Goal: Information Seeking & Learning: Check status

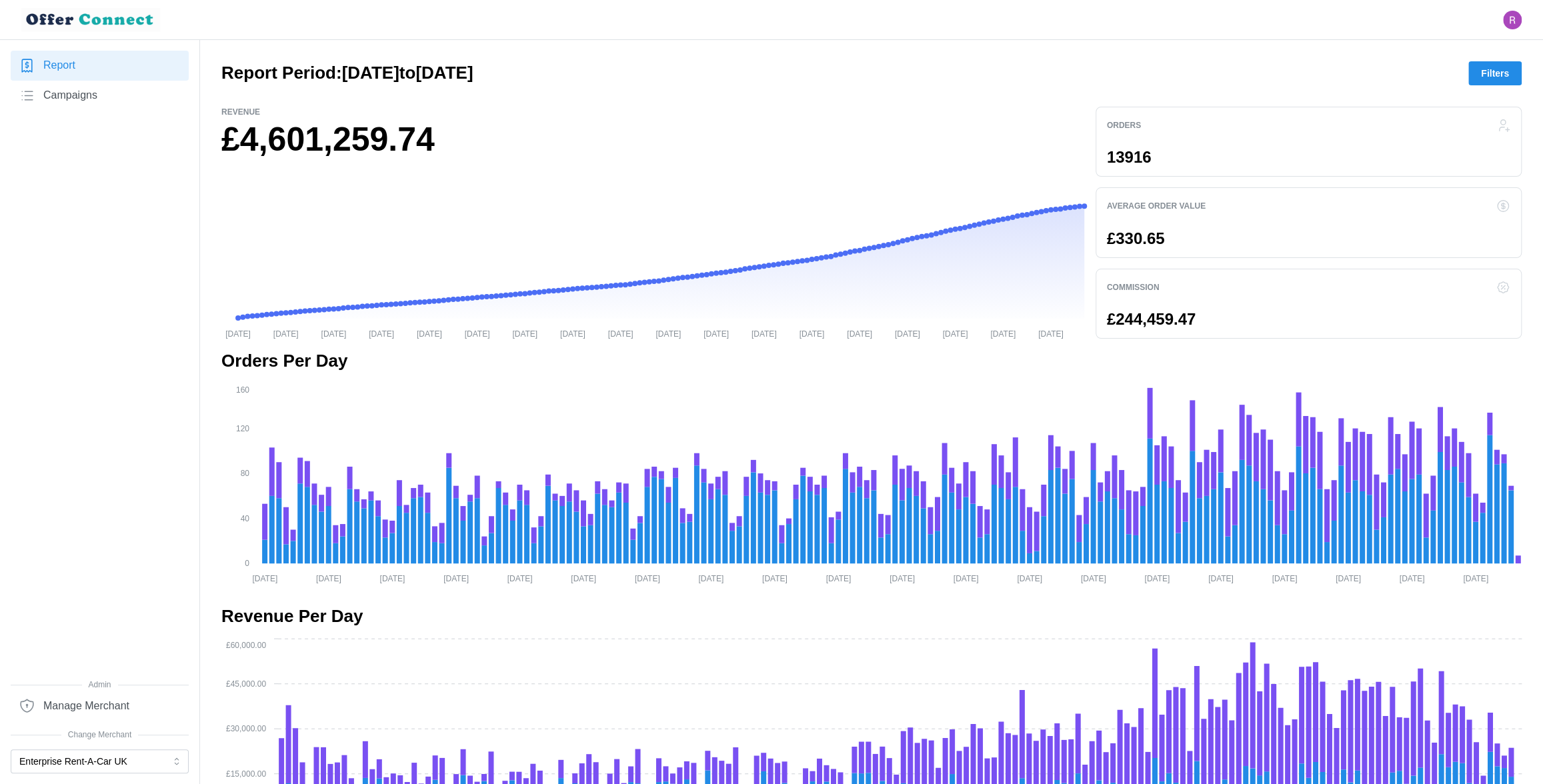
click at [91, 91] on span "Campaigns" at bounding box center [70, 95] width 54 height 17
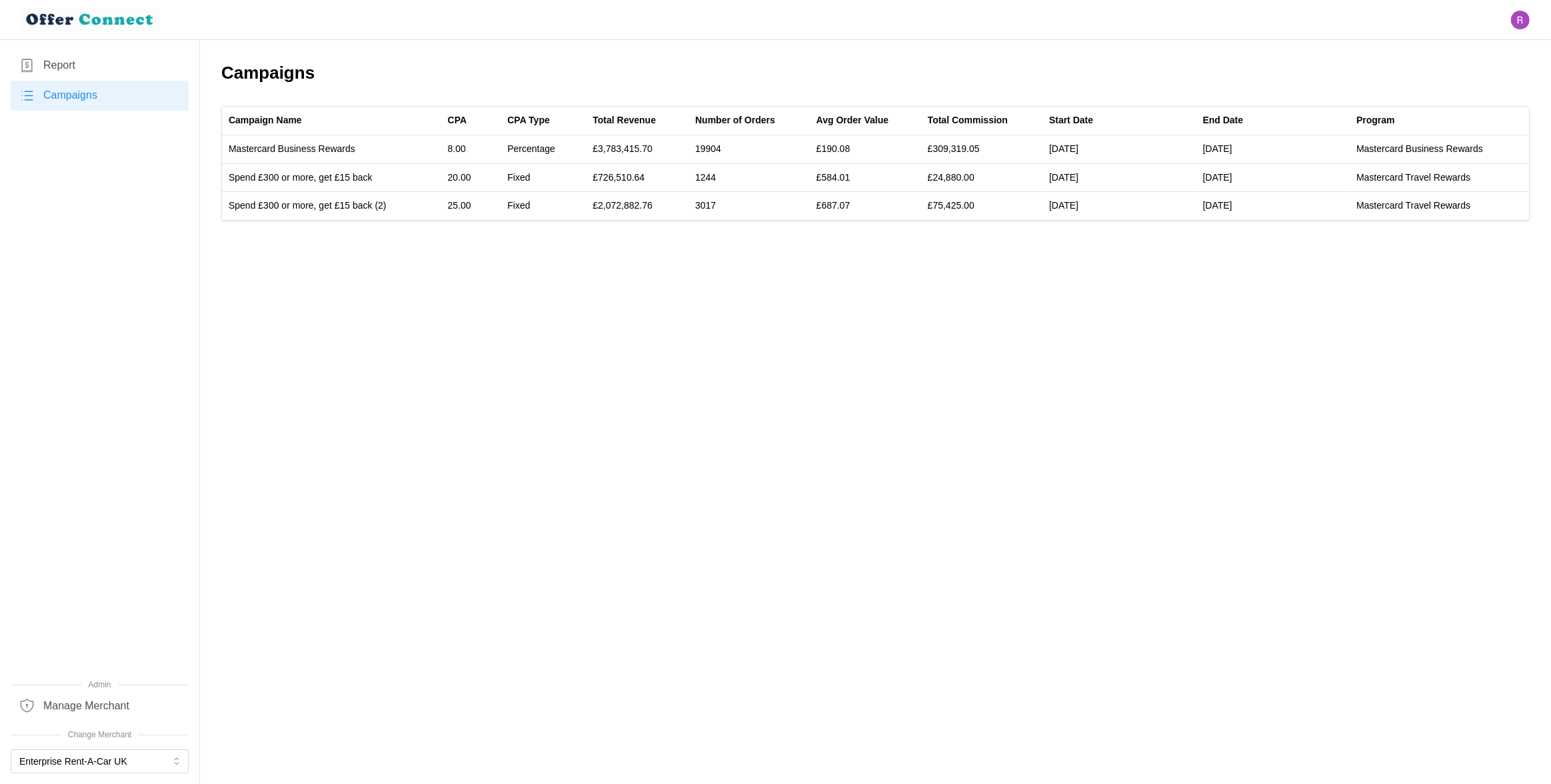
click at [81, 68] on link "Report" at bounding box center [100, 66] width 178 height 30
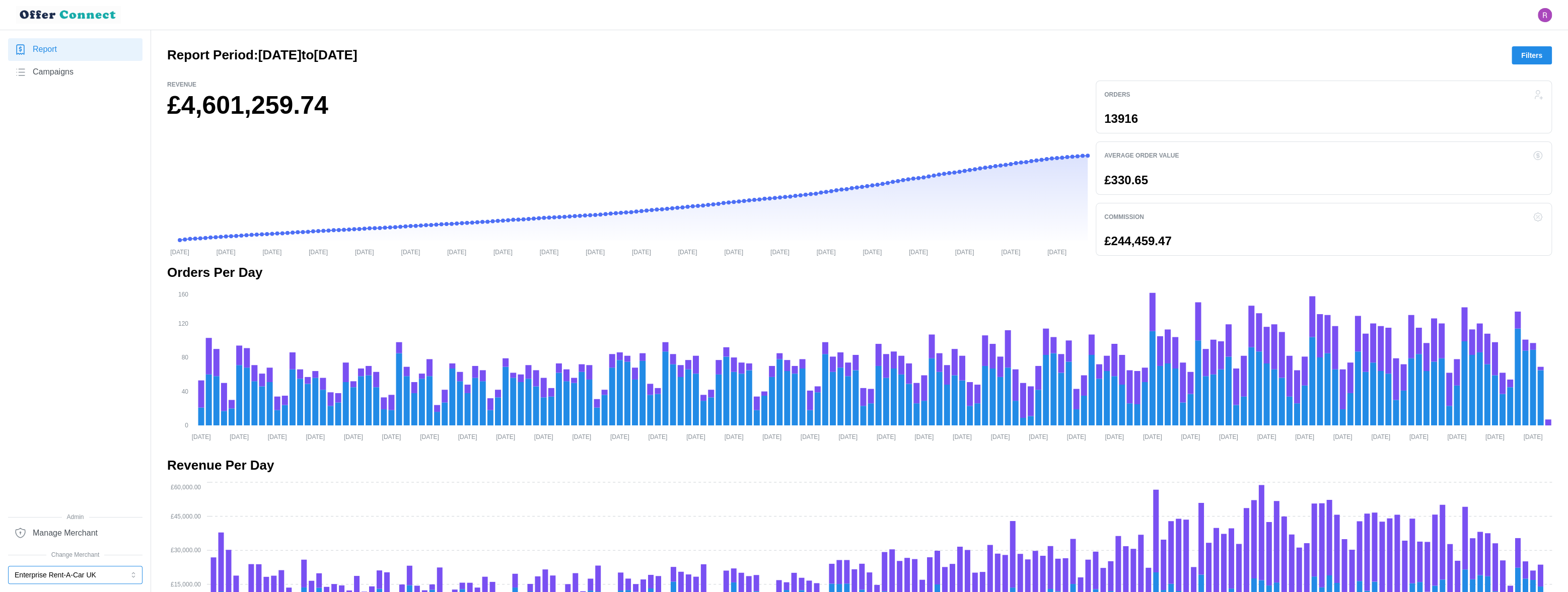
click at [105, 576] on button "Enterprise Rent-A-Car UK" at bounding box center [75, 575] width 134 height 18
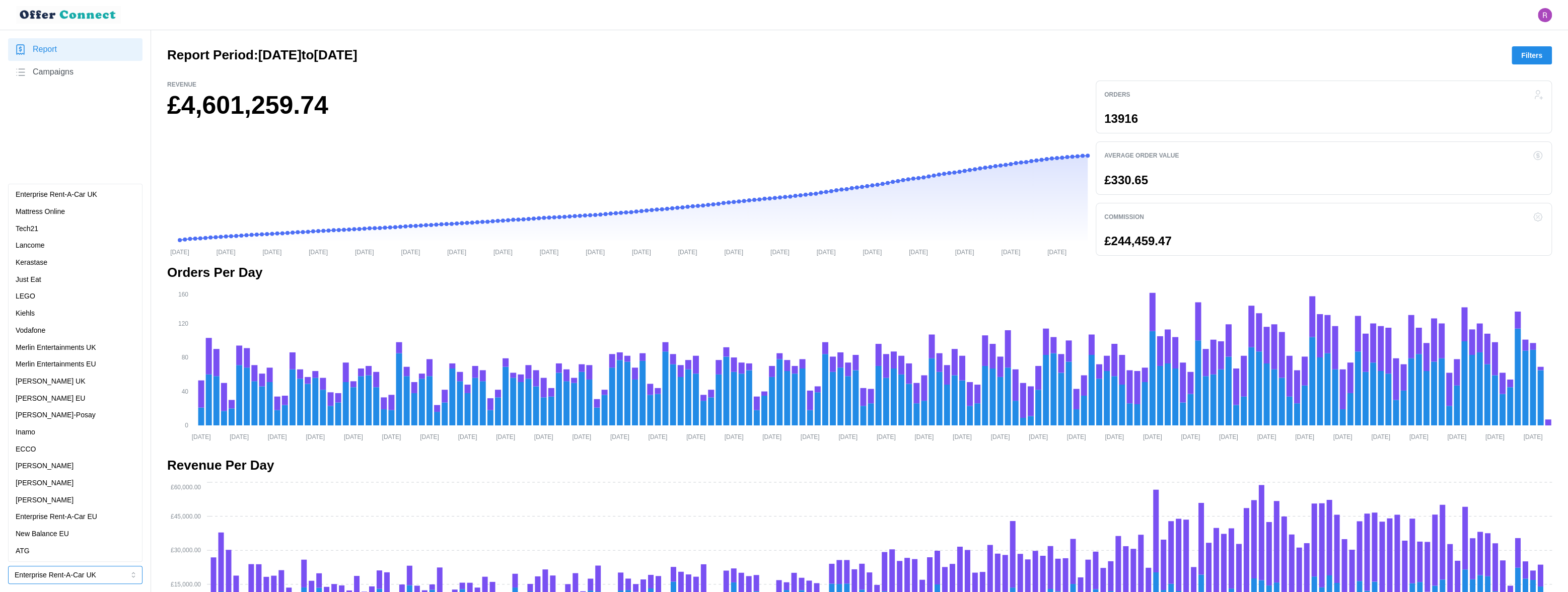
click at [59, 247] on div "Lancome" at bounding box center [75, 246] width 119 height 11
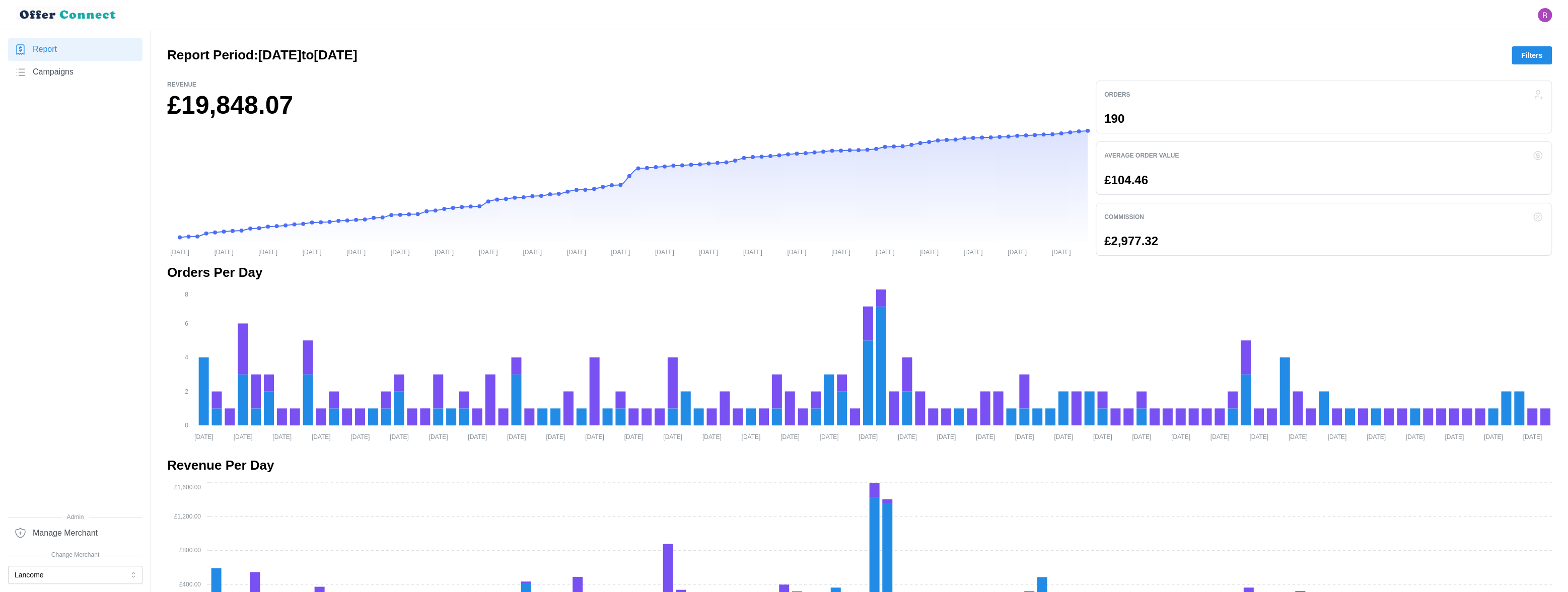
click at [72, 73] on span "Campaigns" at bounding box center [53, 72] width 41 height 13
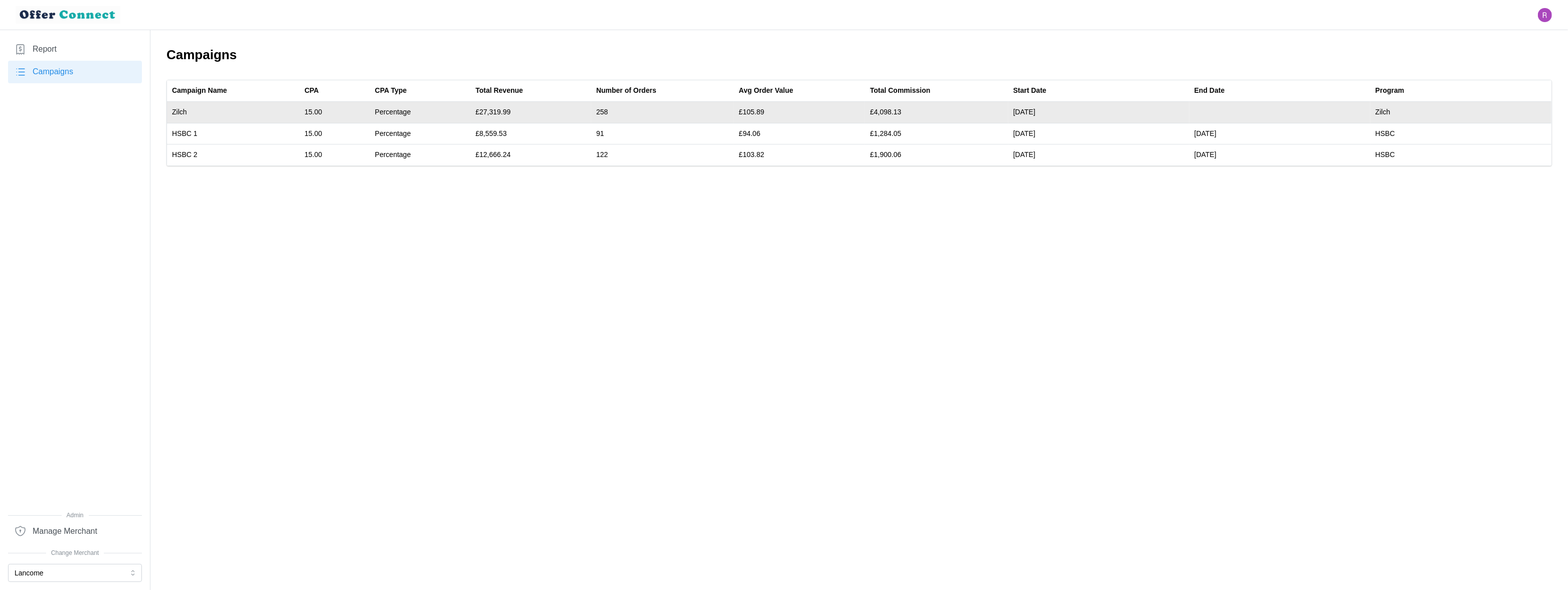
click at [488, 111] on td "£27,319.99" at bounding box center [531, 112] width 121 height 21
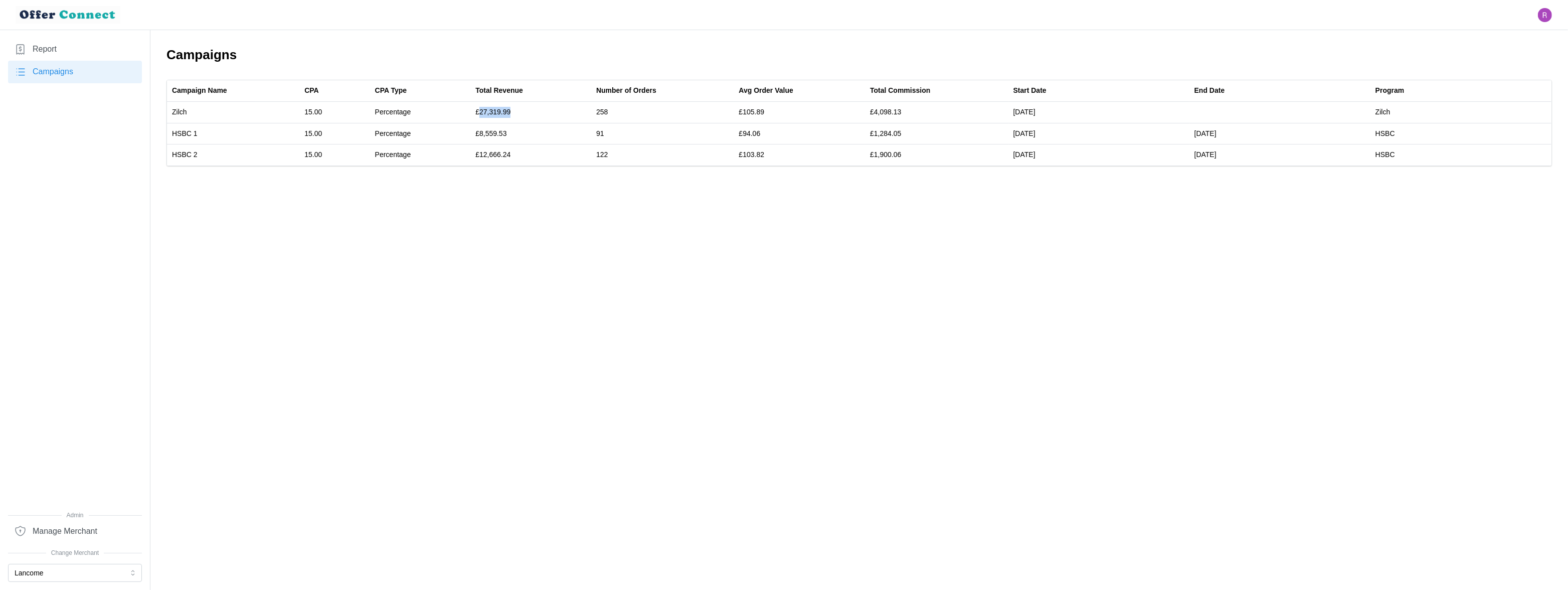
copy td "27,319.99"
click at [64, 574] on button "Lancome" at bounding box center [75, 573] width 134 height 18
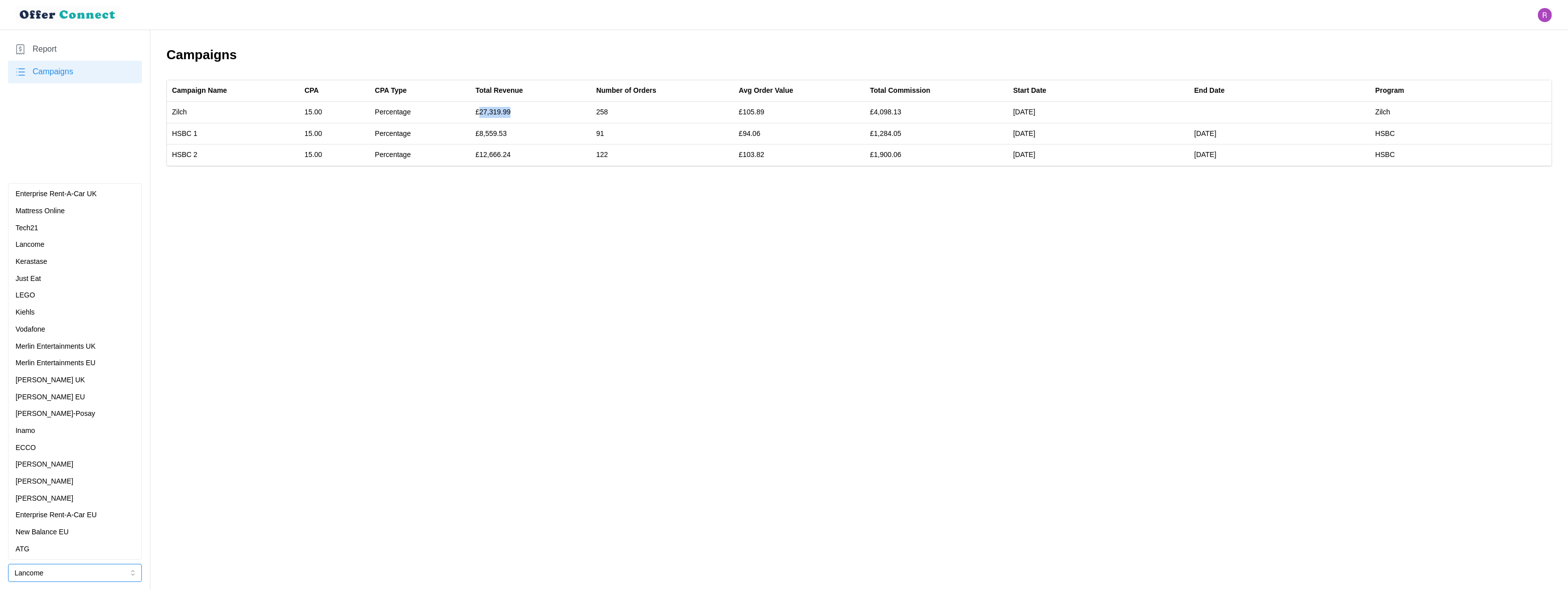
click at [57, 261] on div "Kerastase" at bounding box center [75, 262] width 119 height 11
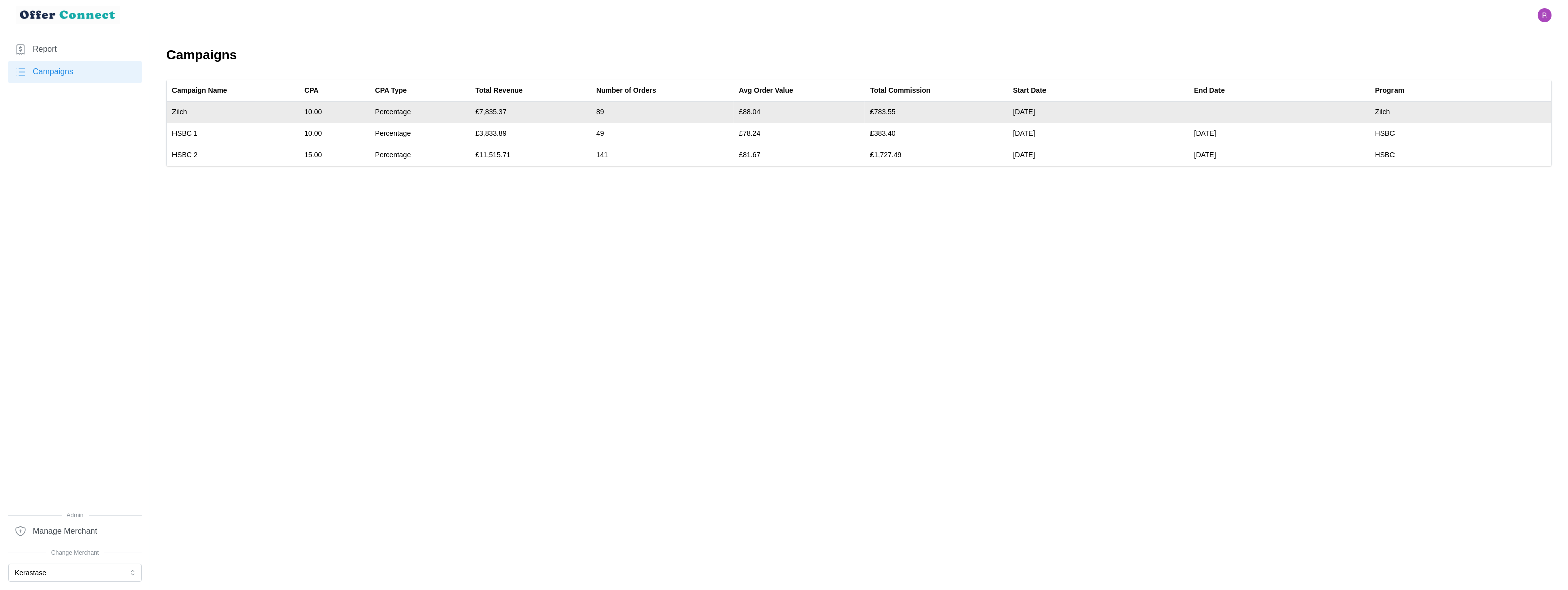
click at [494, 111] on td "£7,835.37" at bounding box center [531, 112] width 121 height 21
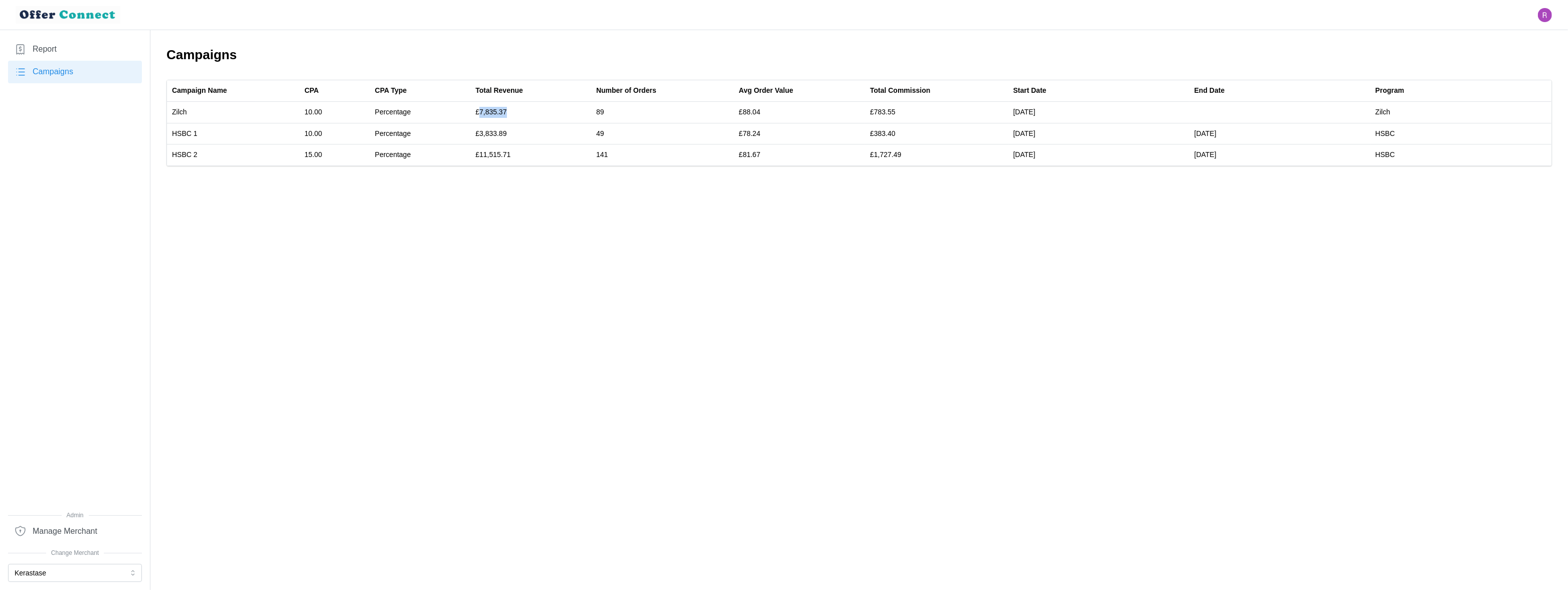
copy td "7,835.37"
click at [41, 571] on button "Kerastase" at bounding box center [75, 573] width 134 height 18
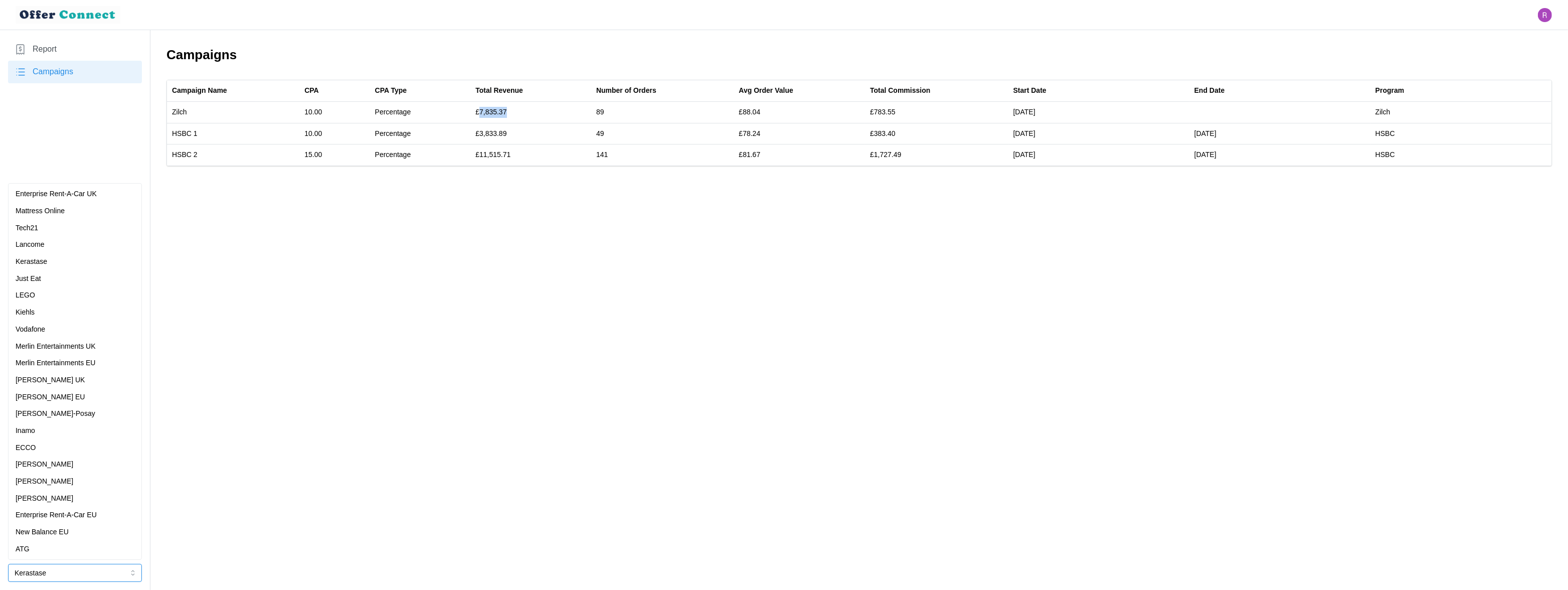
click at [78, 208] on div "Mattress Online" at bounding box center [75, 211] width 119 height 11
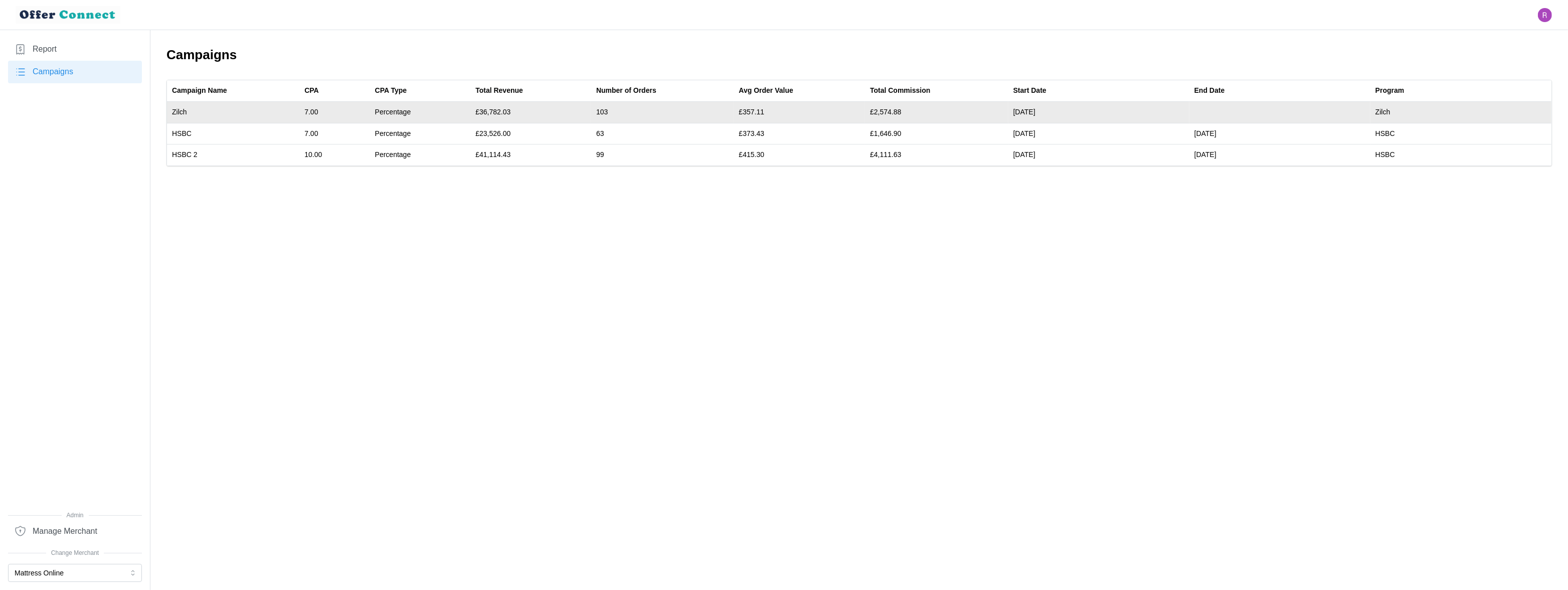
click at [495, 107] on td "£36,782.03" at bounding box center [531, 112] width 121 height 21
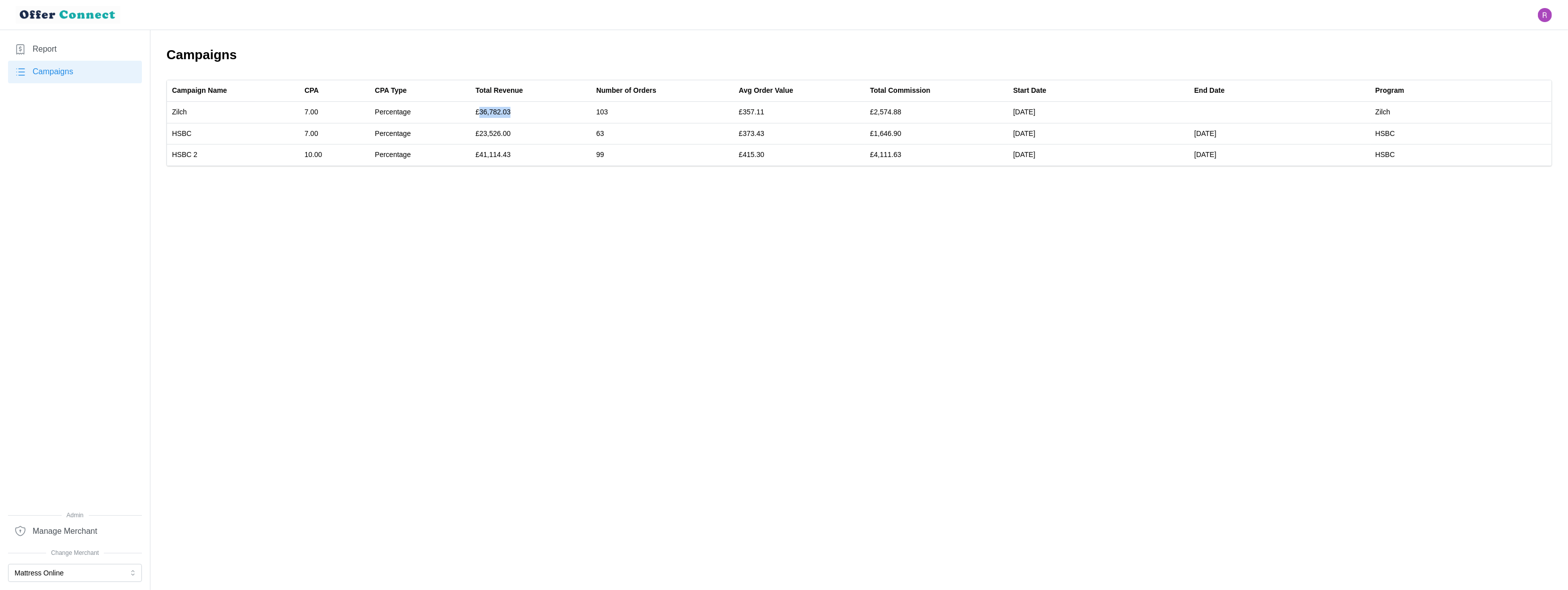
copy td "36,782.03"
click at [93, 574] on button "Mattress Online" at bounding box center [75, 573] width 134 height 18
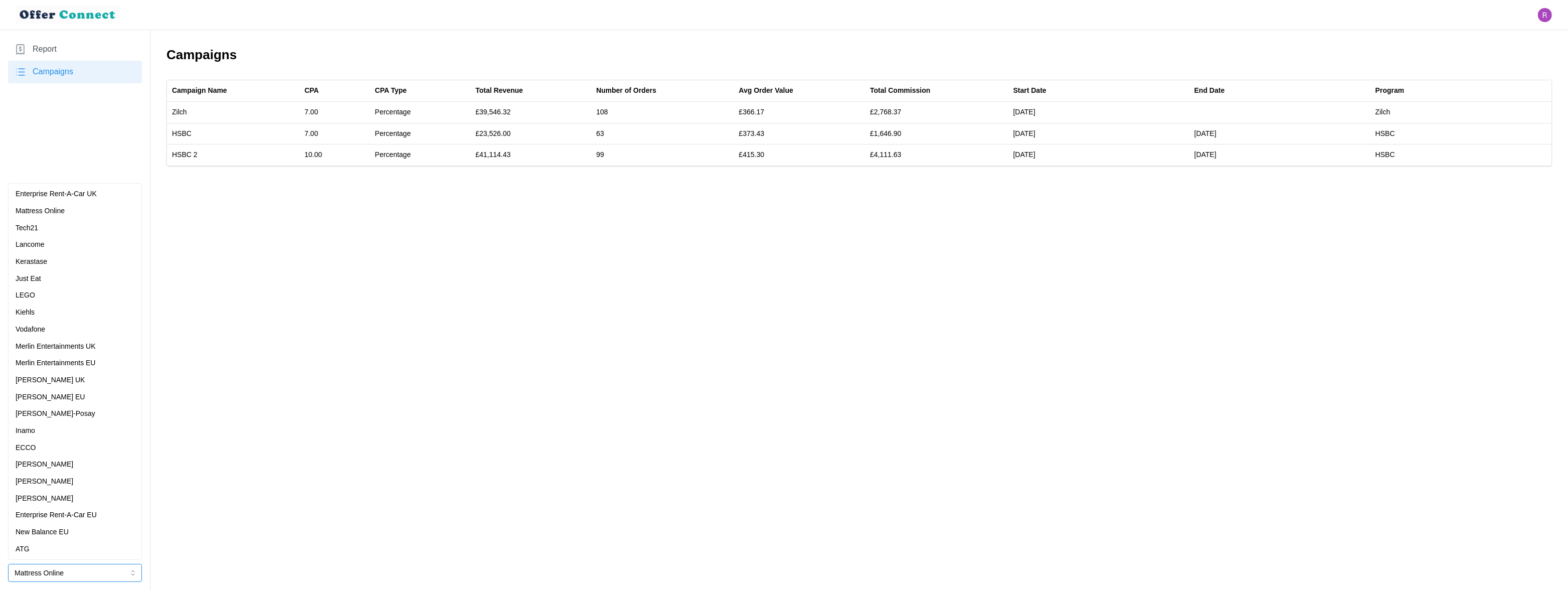
click at [79, 238] on div "Lancome" at bounding box center [75, 245] width 129 height 17
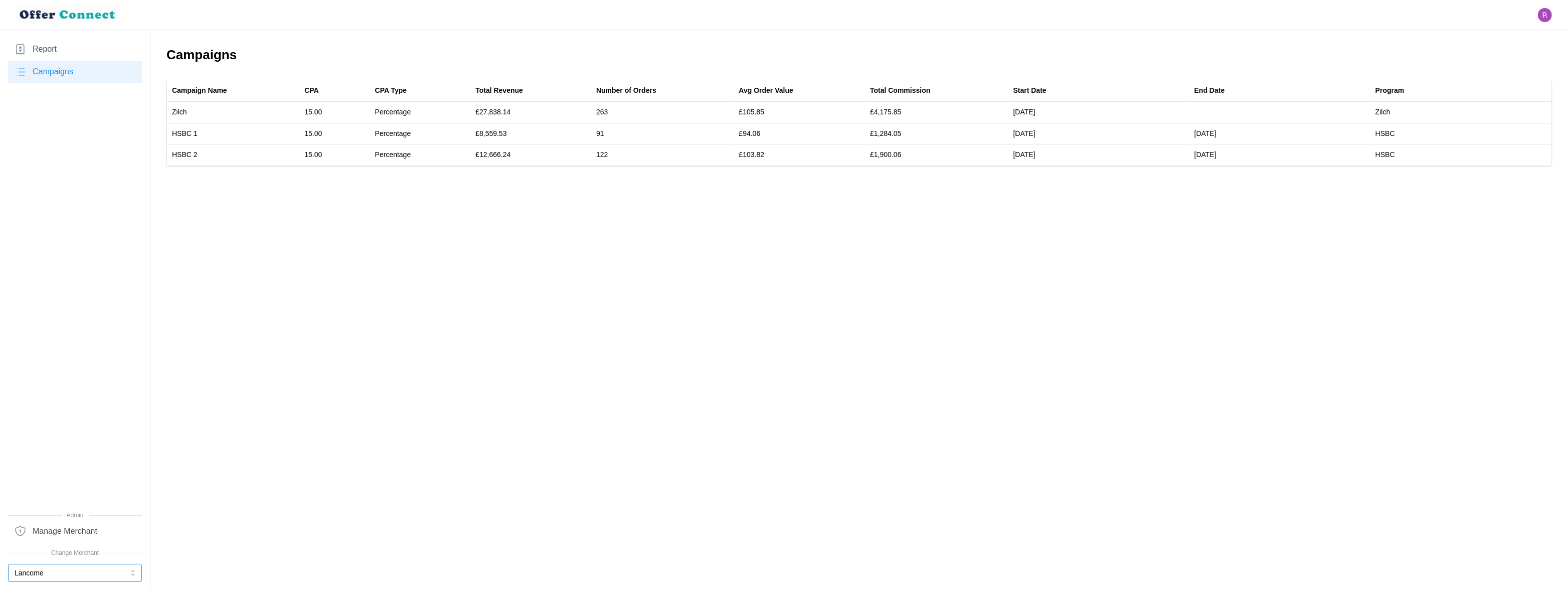
drag, startPoint x: 52, startPoint y: 573, endPoint x: 70, endPoint y: 434, distance: 140.2
click at [52, 573] on button "Lancome" at bounding box center [75, 573] width 134 height 18
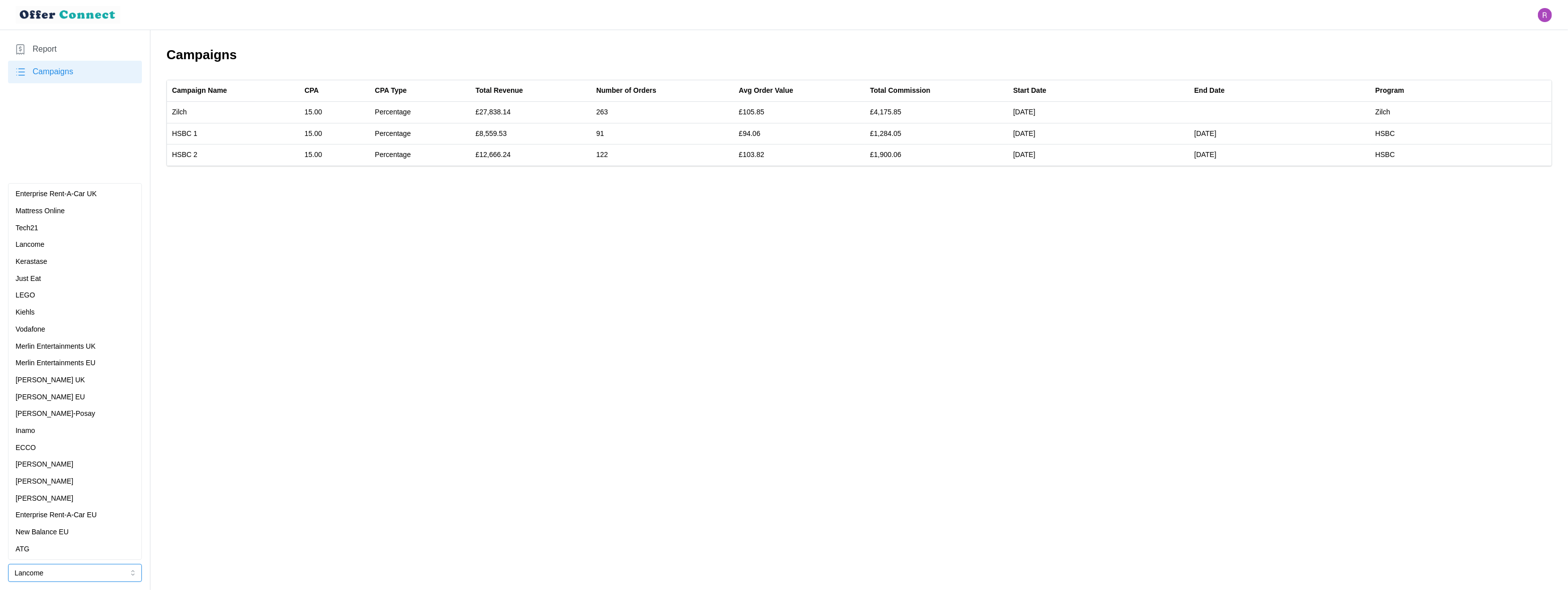
click at [92, 259] on div "Kerastase" at bounding box center [75, 262] width 119 height 11
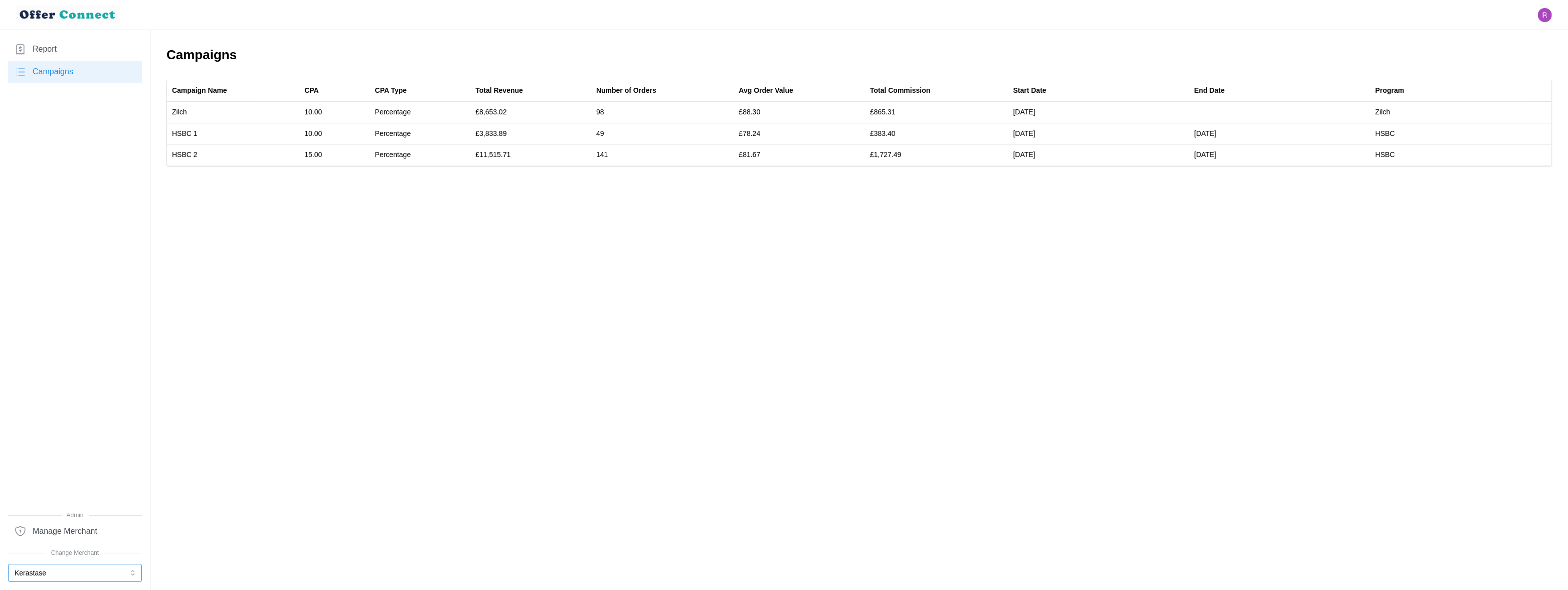
click at [75, 568] on button "Kerastase" at bounding box center [75, 573] width 134 height 18
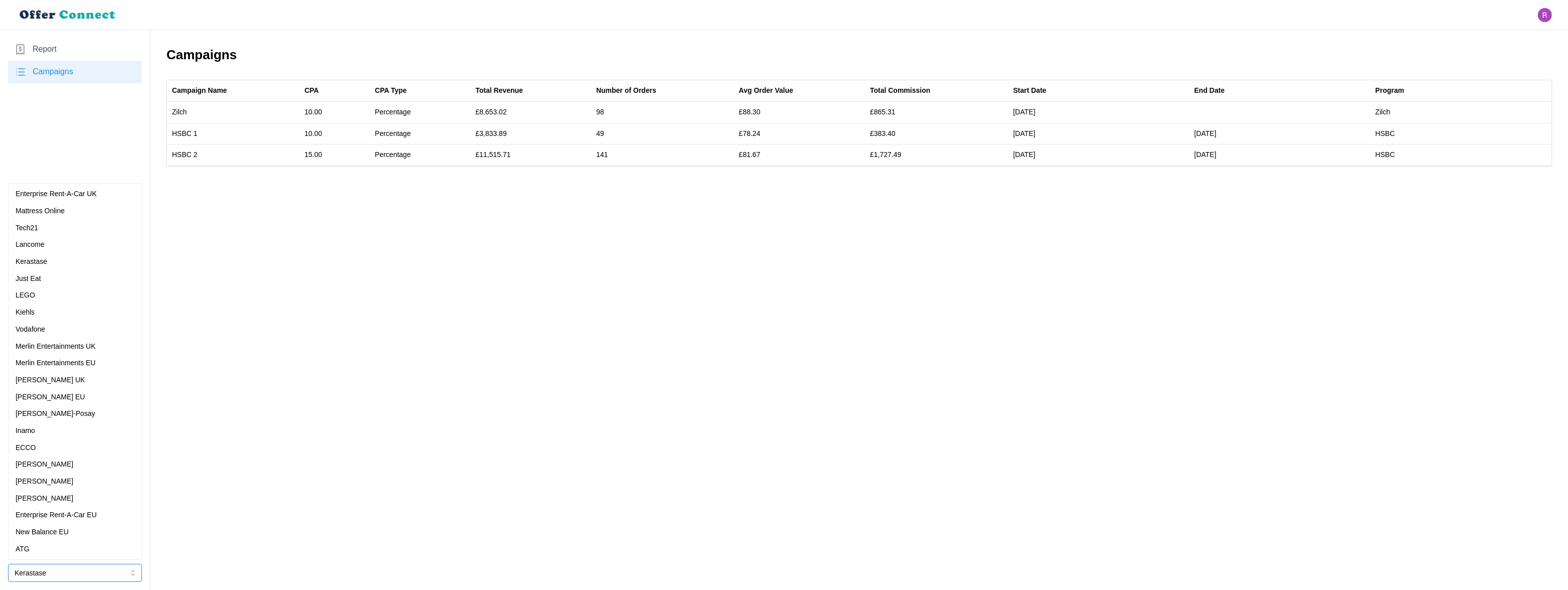
click at [84, 192] on p "Enterprise Rent-A-Car UK" at bounding box center [56, 194] width 81 height 11
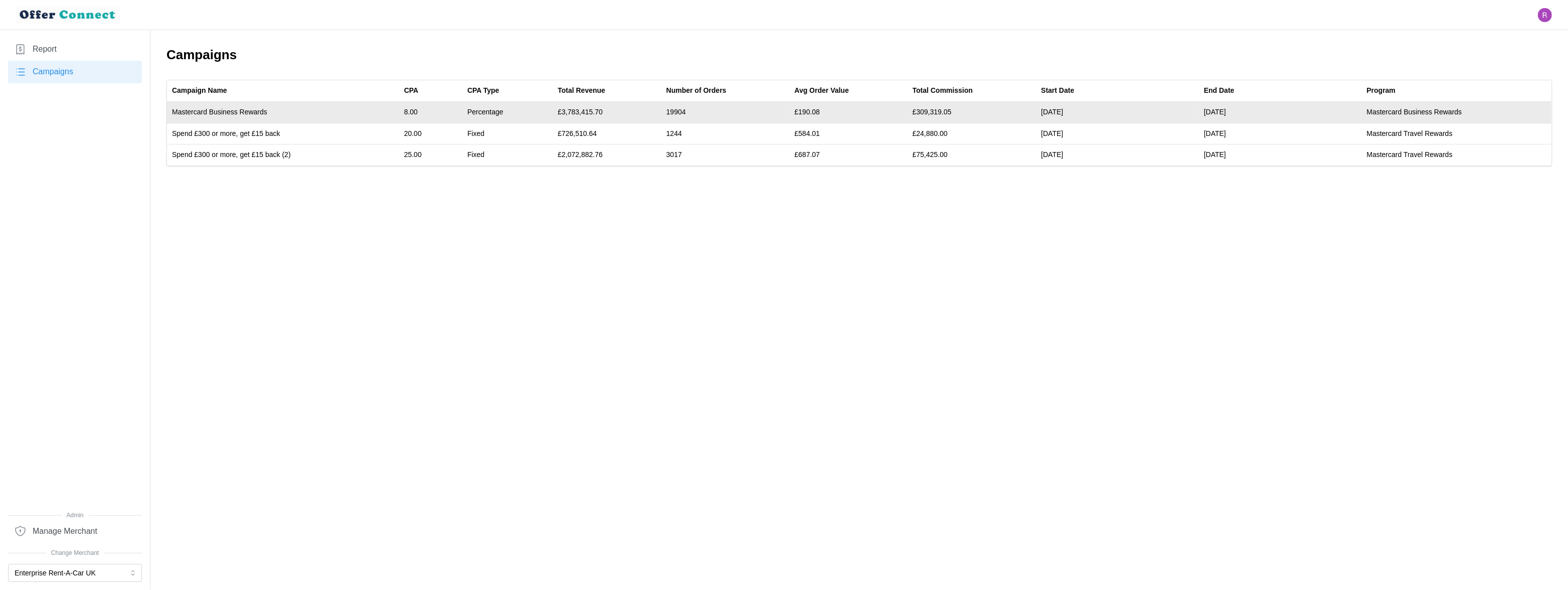
click at [676, 110] on td "19904" at bounding box center [726, 112] width 128 height 21
copy td "19904"
click at [583, 113] on td "£3,783,415.70" at bounding box center [607, 112] width 108 height 21
drag, startPoint x: 583, startPoint y: 113, endPoint x: 688, endPoint y: 113, distance: 105.0
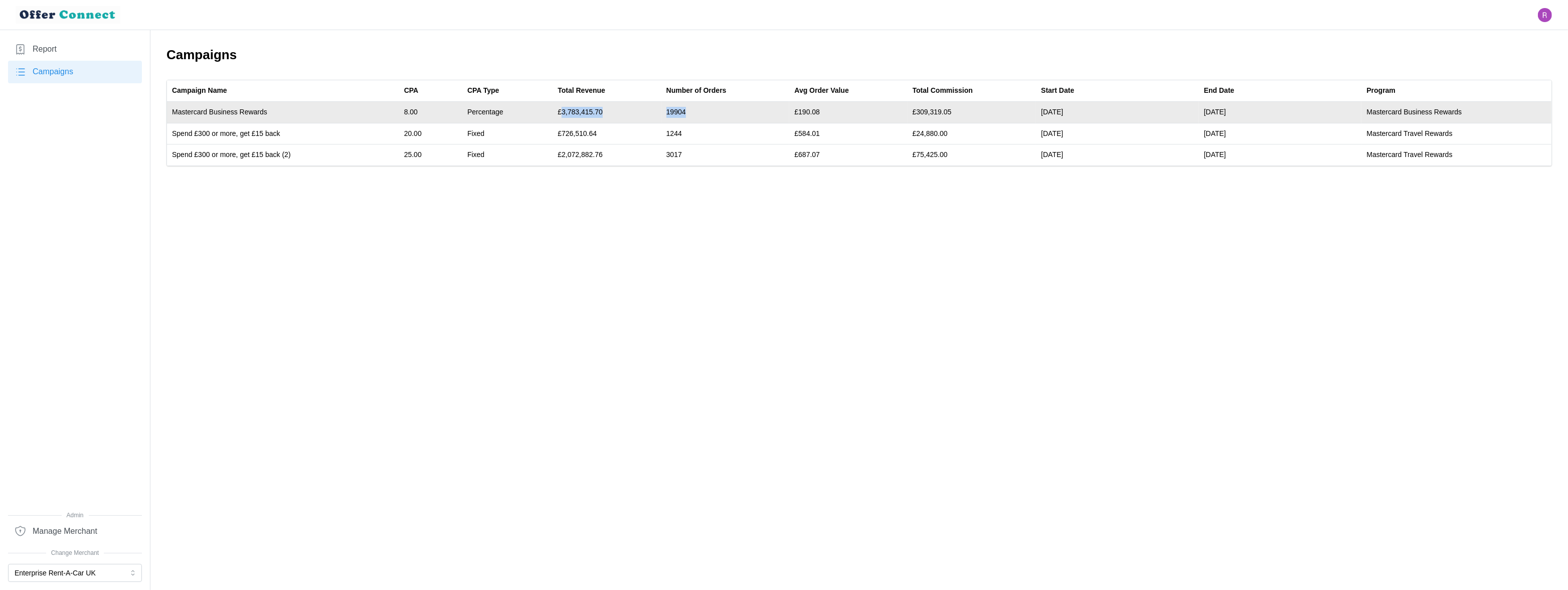
click at [688, 113] on tr "Mastercard Business Rewards 8.00 Percentage £3,783,415.70 19904 £190.08 £309,31…" at bounding box center [859, 112] width 1384 height 21
copy tr "3,783,415.70 19904"
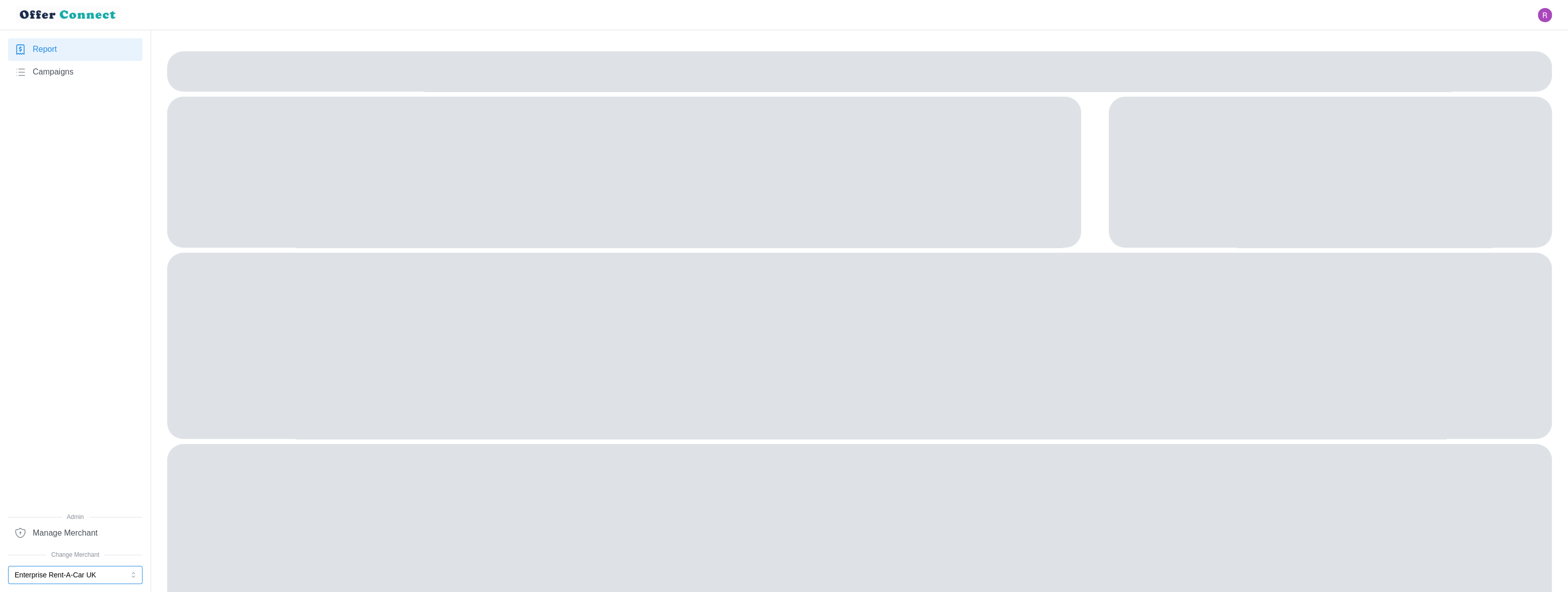
click at [82, 573] on button "Enterprise Rent-A-Car UK" at bounding box center [75, 575] width 134 height 18
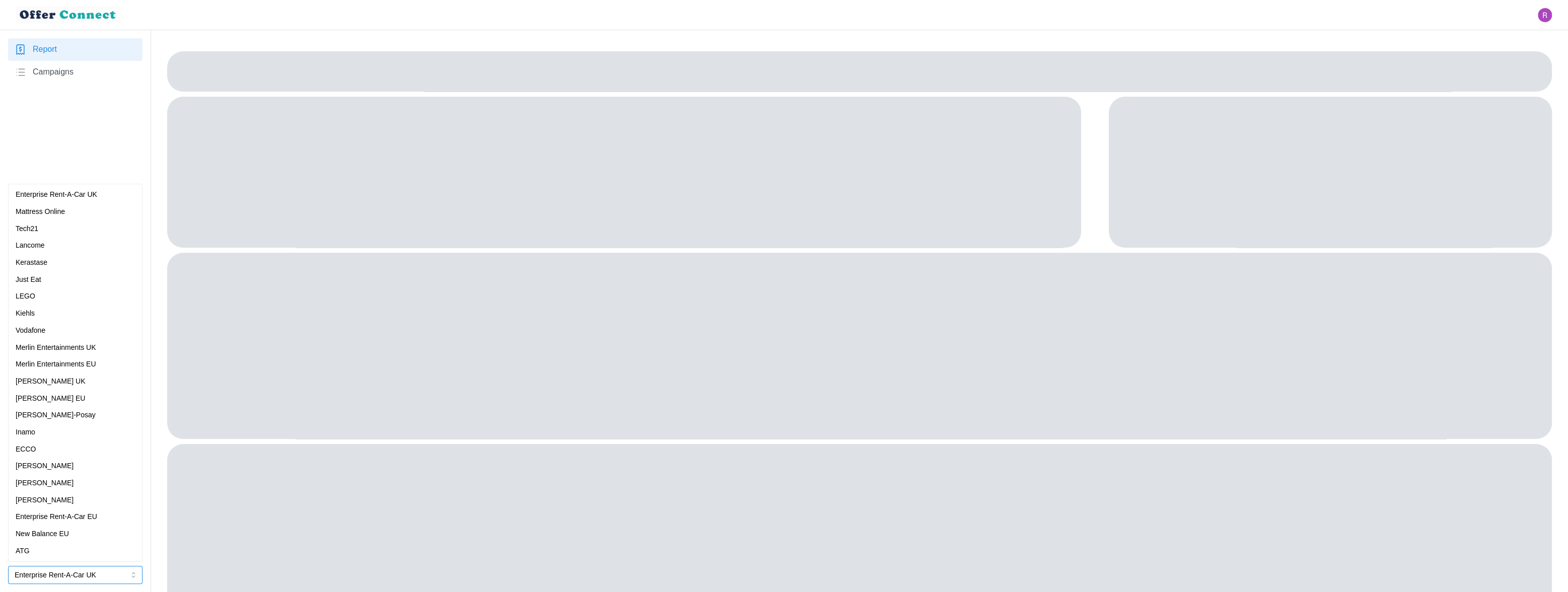
click at [62, 319] on div "Kiehls" at bounding box center [75, 313] width 130 height 17
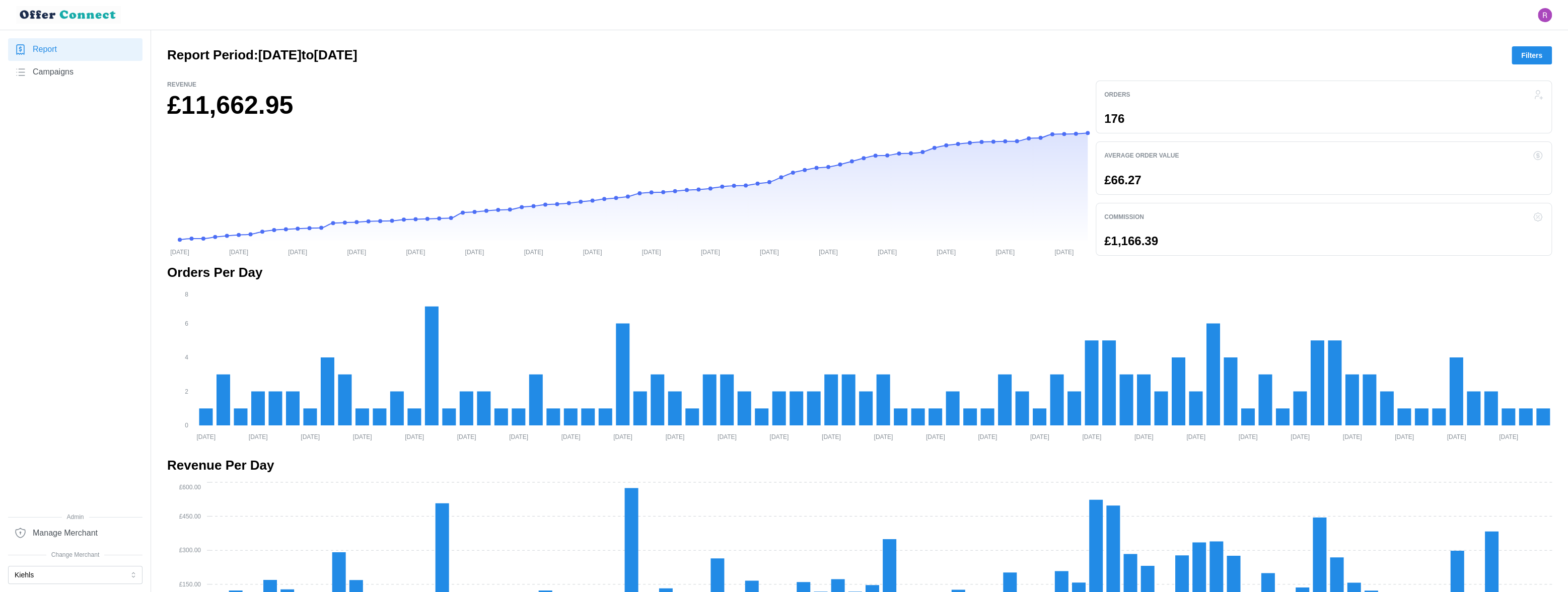
click at [62, 71] on span "Campaigns" at bounding box center [53, 72] width 41 height 13
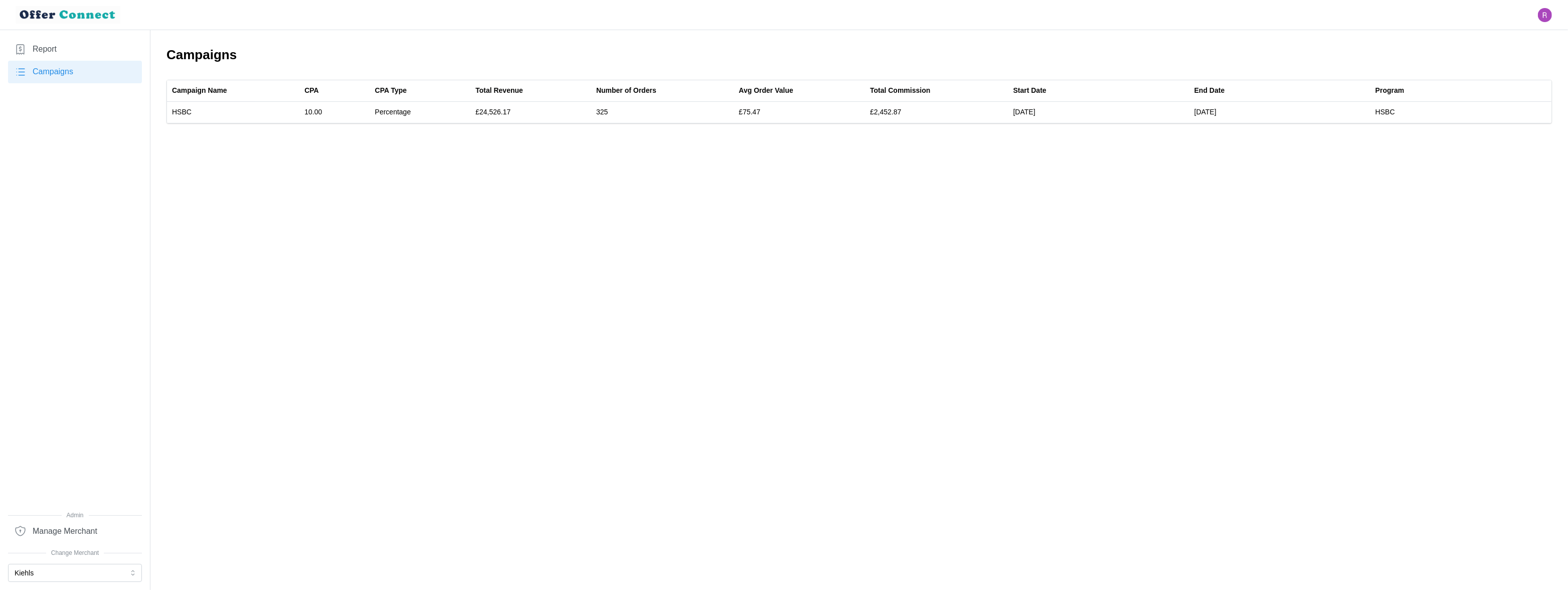
click at [81, 141] on div "Report Campaigns" at bounding box center [75, 275] width 134 height 472
click at [340, 155] on main "Campaigns Campaign Name CPA CPA Type Total Revenue Number of Orders Avg Order V…" at bounding box center [784, 295] width 1568 height 590
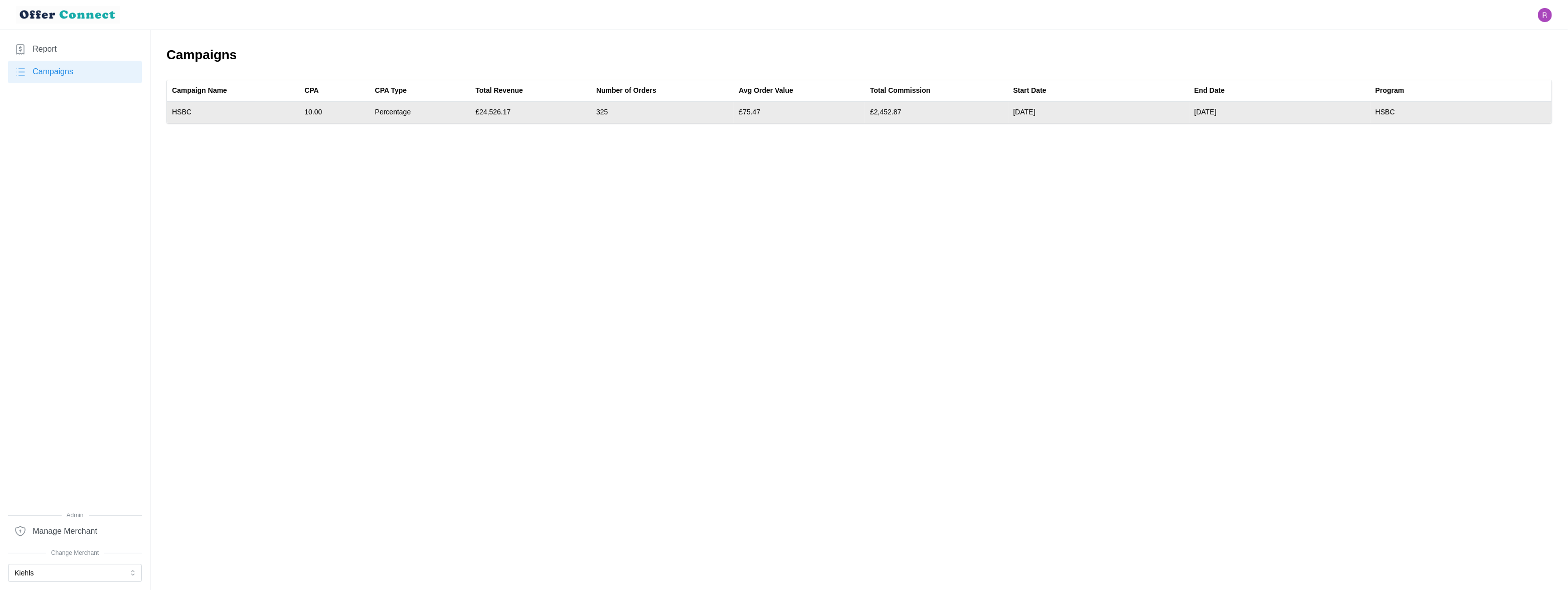
click at [184, 110] on td "HSBC" at bounding box center [233, 112] width 132 height 21
click at [310, 111] on td "10.00" at bounding box center [334, 112] width 70 height 21
click at [311, 111] on td "10.00" at bounding box center [334, 112] width 70 height 21
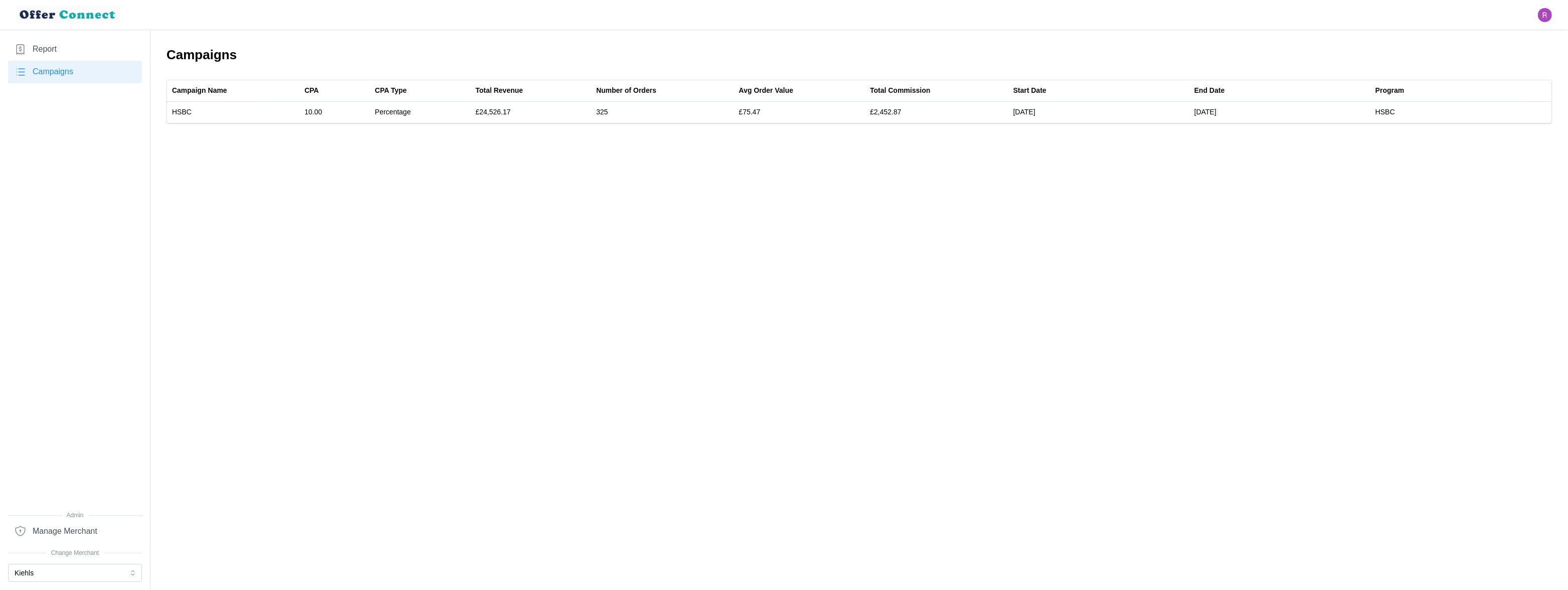
click at [281, 150] on main "Campaigns Campaign Name CPA CPA Type Total Revenue Number of Orders Avg Order V…" at bounding box center [784, 295] width 1568 height 590
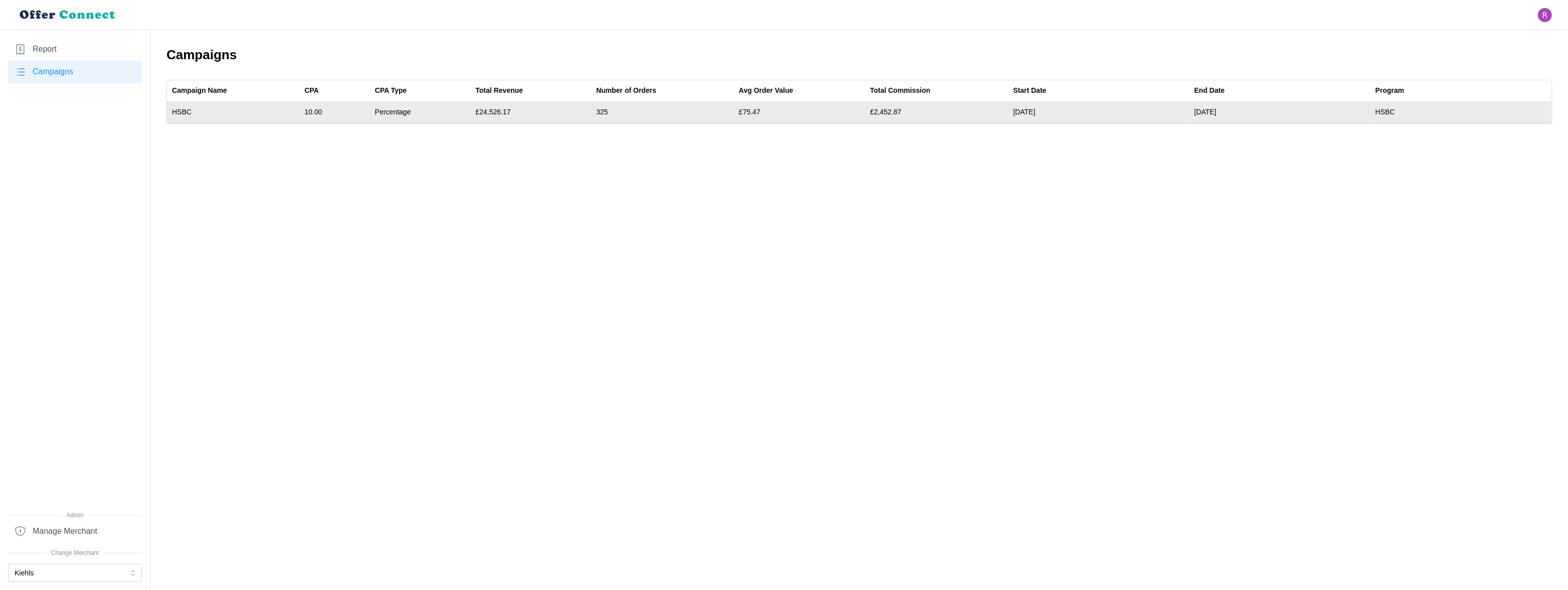
click at [312, 112] on td "10.00" at bounding box center [334, 112] width 70 height 21
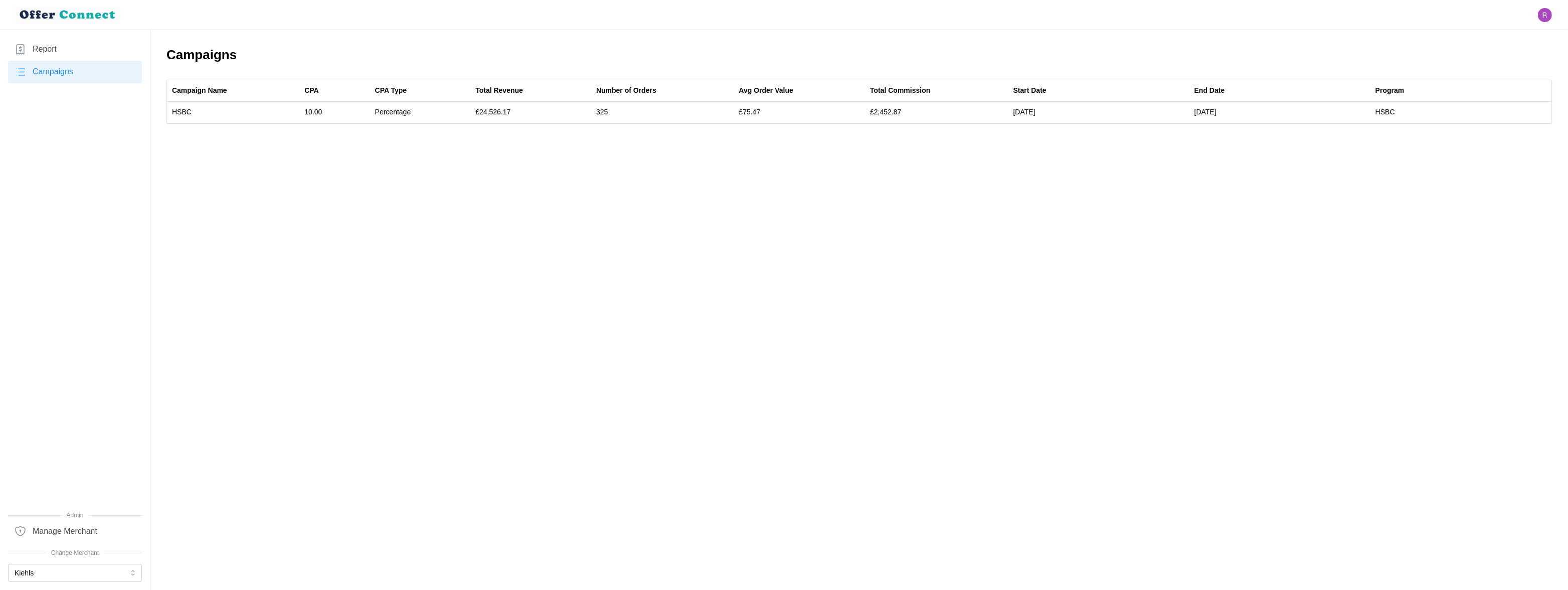
click at [314, 133] on main "Campaigns Campaign Name CPA CPA Type Total Revenue Number of Orders Avg Order V…" at bounding box center [784, 295] width 1568 height 590
click at [369, 151] on main "Campaigns Campaign Name CPA CPA Type Total Revenue Number of Orders Avg Order V…" at bounding box center [784, 295] width 1568 height 590
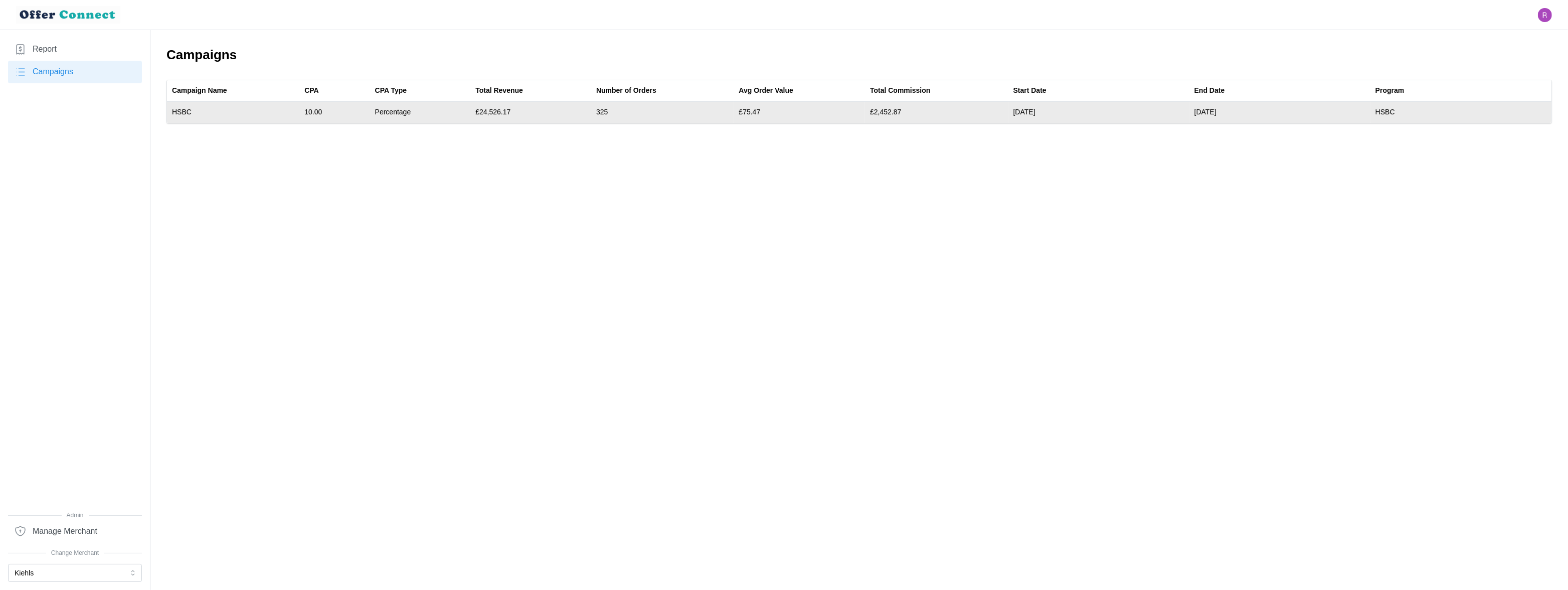
click at [383, 110] on td "Percentage" at bounding box center [421, 112] width 101 height 21
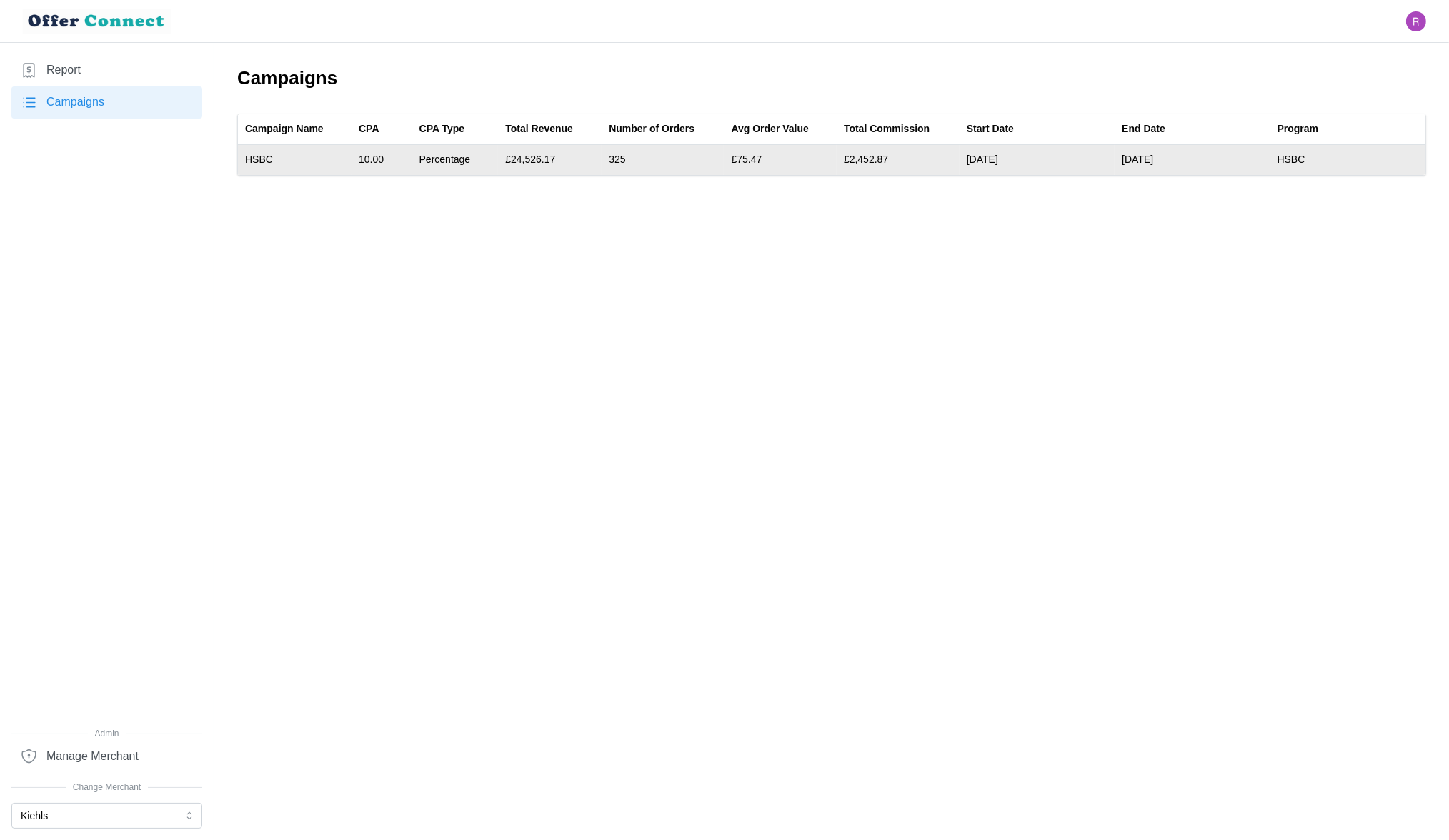
click at [362, 156] on td "10.00" at bounding box center [382, 160] width 61 height 30
click at [525, 156] on td "£24,526.17" at bounding box center [549, 160] width 103 height 30
click at [558, 157] on td "£24,526.17" at bounding box center [549, 160] width 103 height 30
